Goal: Transaction & Acquisition: Subscribe to service/newsletter

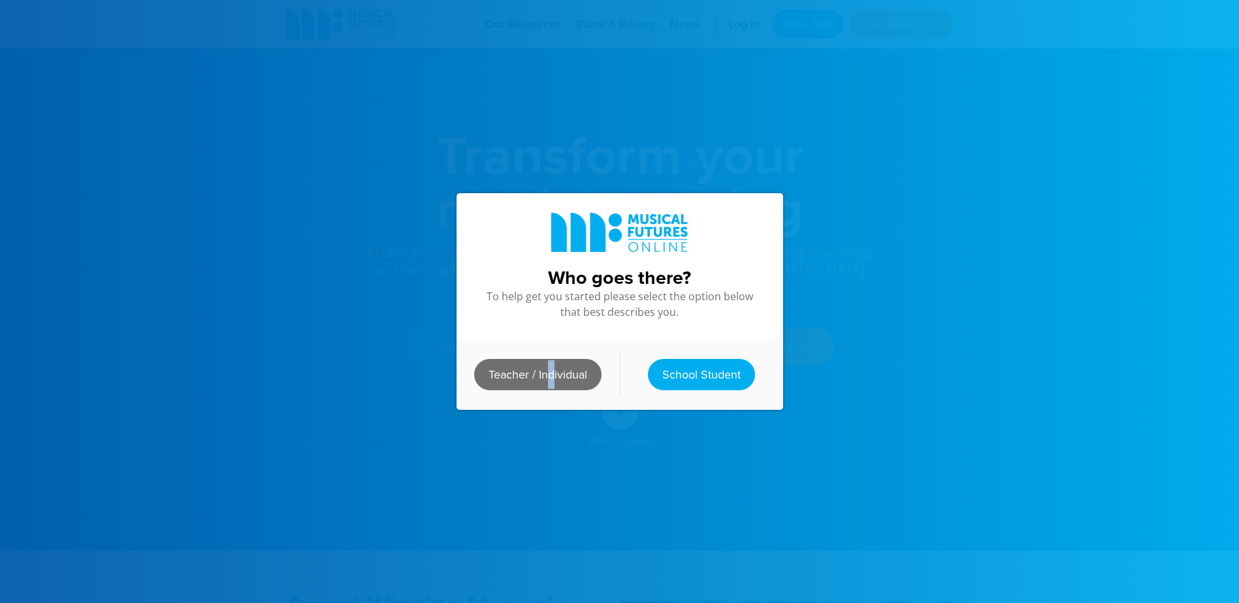
click at [547, 372] on link "Teacher / Individual" at bounding box center [537, 374] width 127 height 31
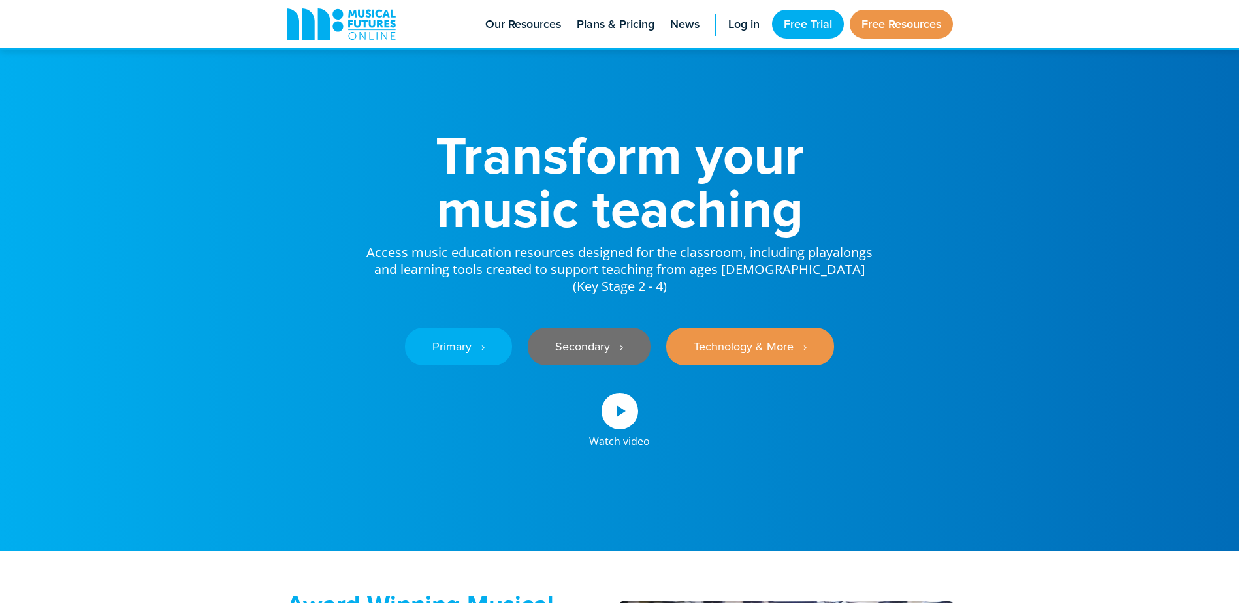
click at [599, 328] on link "Secondary ‎‏‏‎ ‎ ›" at bounding box center [589, 347] width 123 height 38
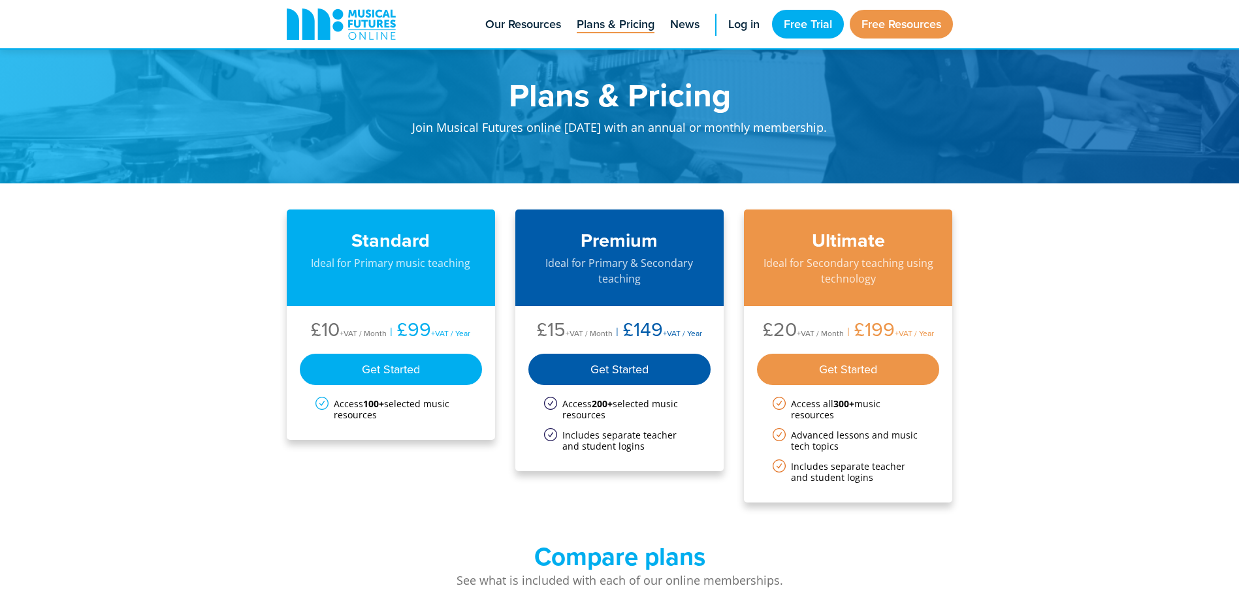
scroll to position [157, 0]
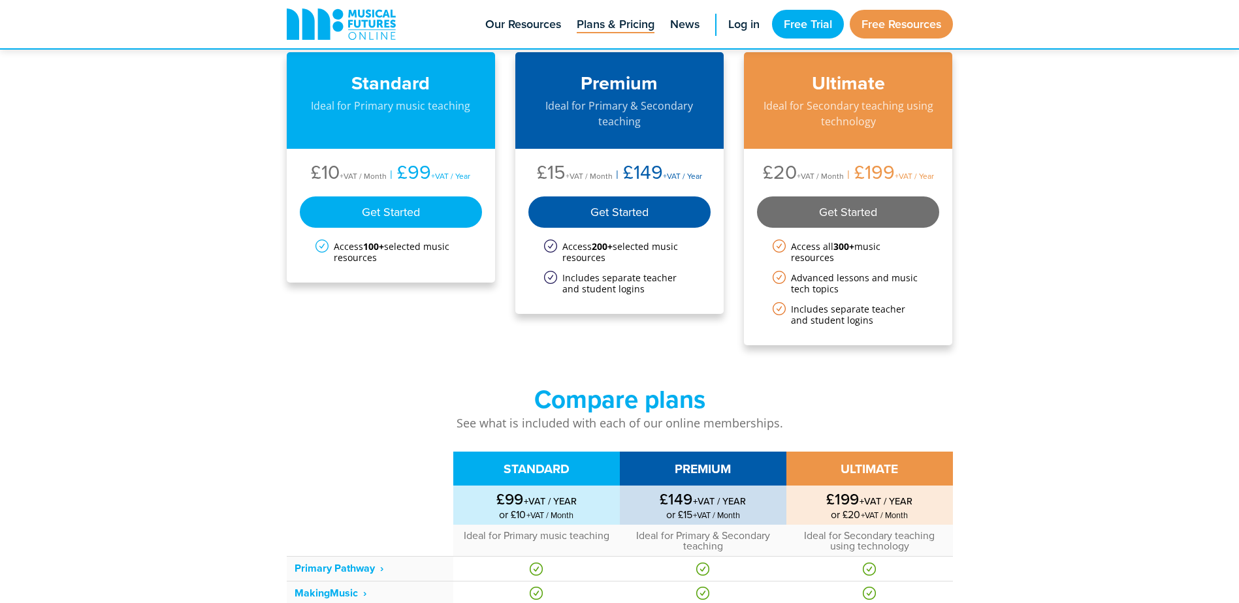
click at [823, 207] on div "Get Started" at bounding box center [848, 212] width 183 height 31
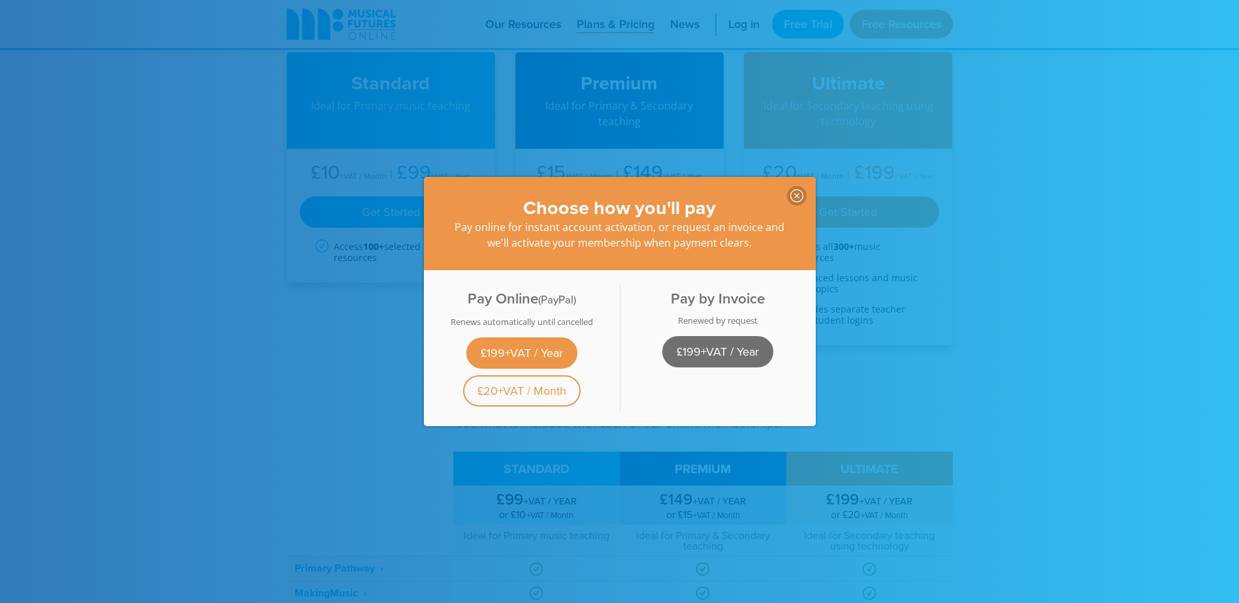
click at [705, 345] on link "£199+VAT / Year" at bounding box center [717, 351] width 111 height 31
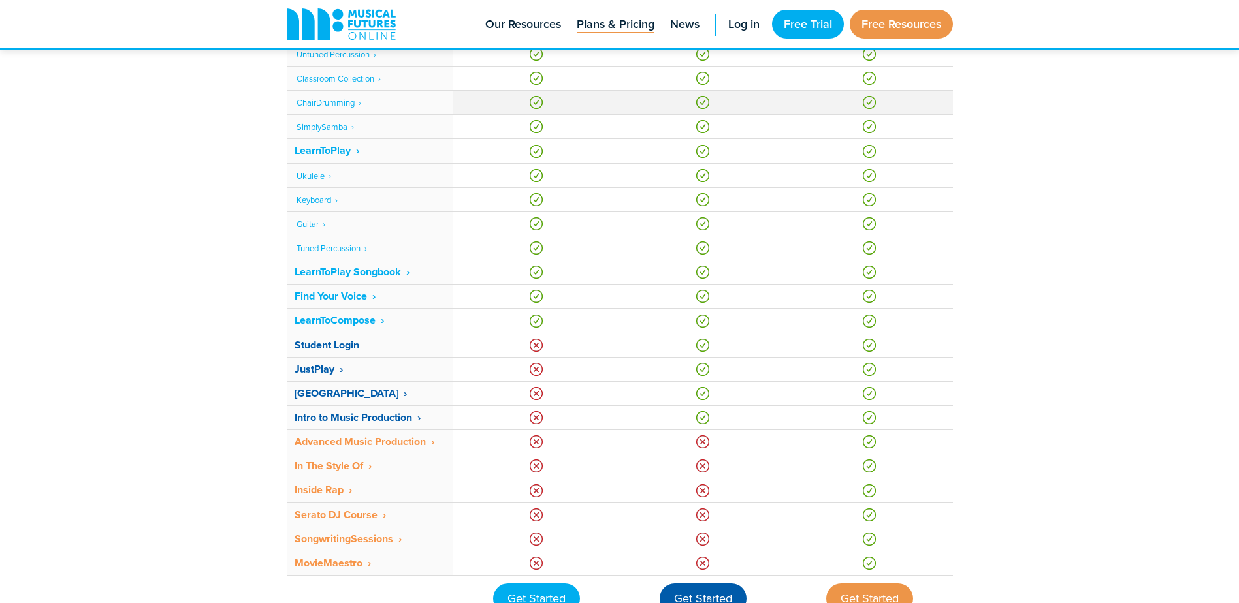
scroll to position [876, 0]
